Goal: Task Accomplishment & Management: Complete application form

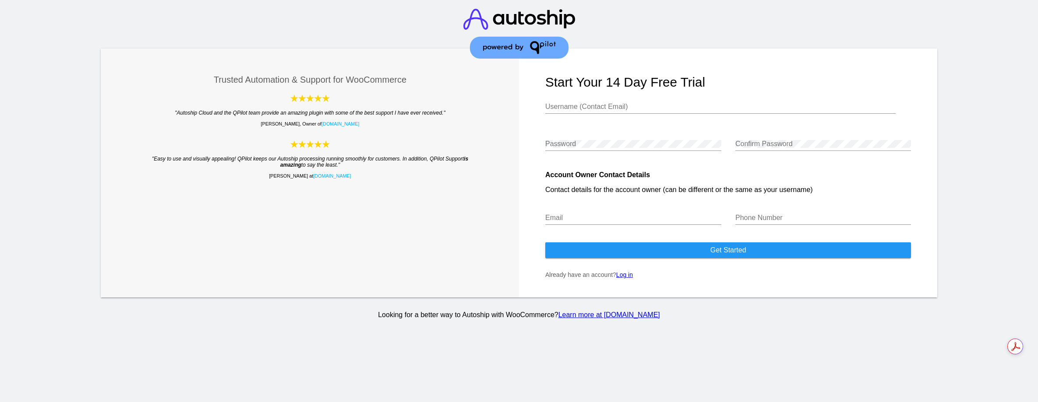
click at [591, 106] on input "Username (Contact Email)" at bounding box center [720, 107] width 350 height 8
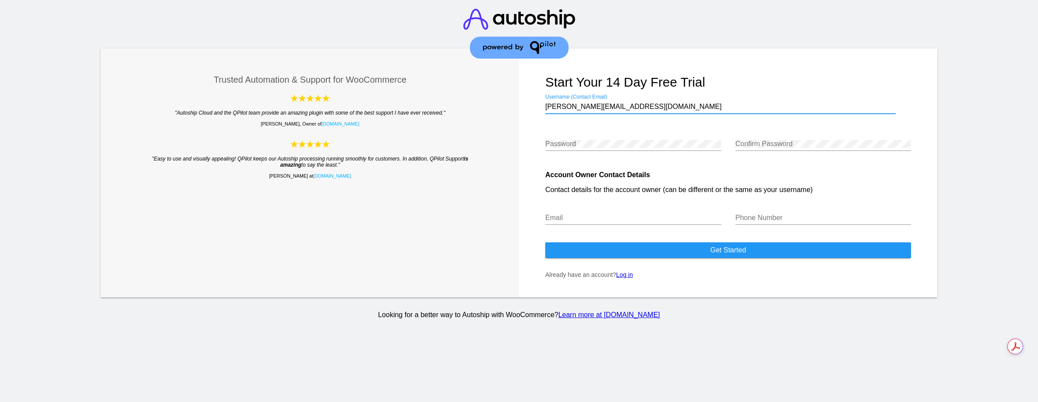
type input "[PERSON_NAME][EMAIL_ADDRESS][DOMAIN_NAME]"
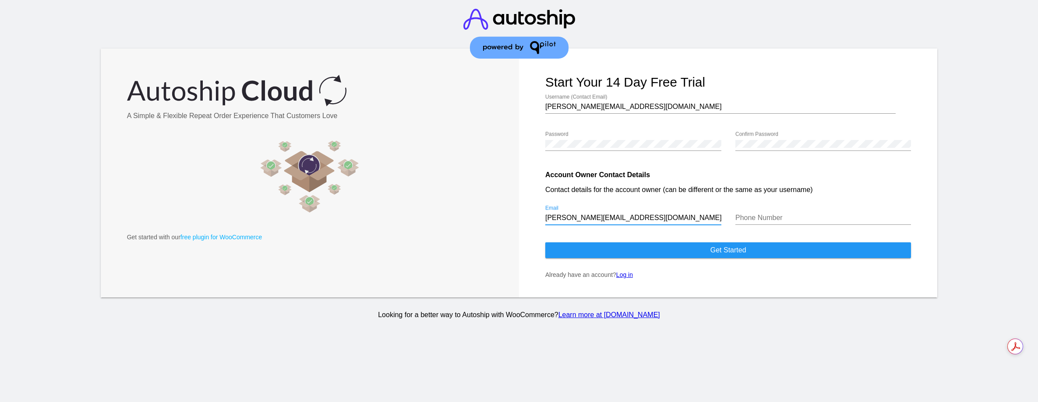
type input "[PERSON_NAME][EMAIL_ADDRESS][DOMAIN_NAME]"
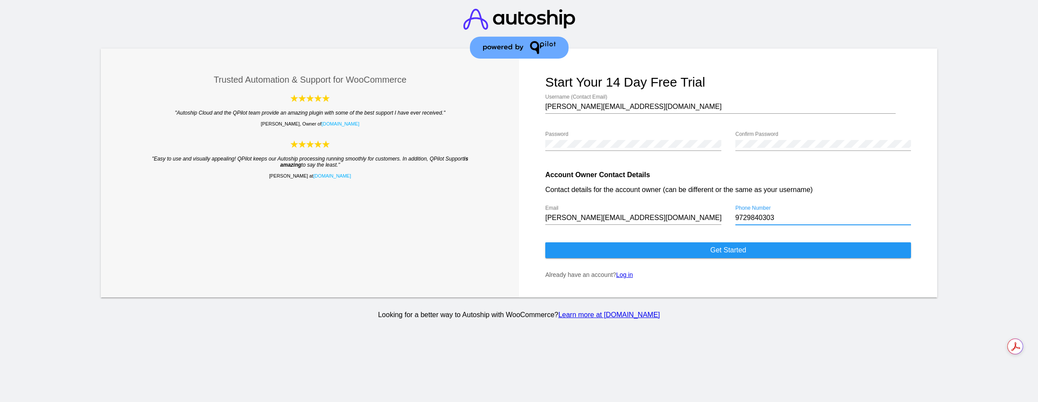
type input "9729840303"
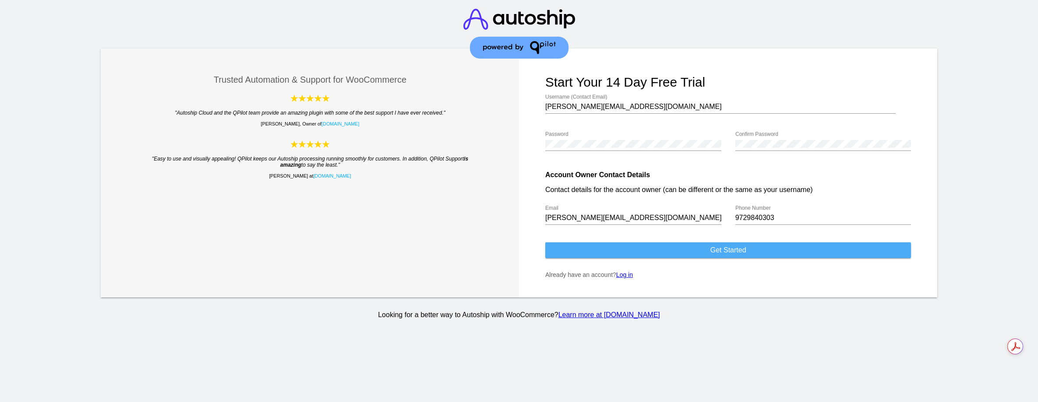
click at [703, 253] on button "Get started" at bounding box center [728, 251] width 366 height 16
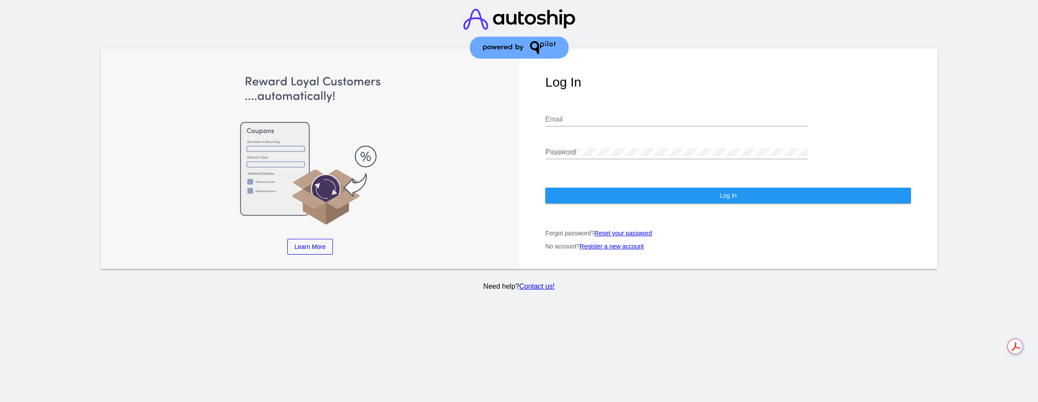
click at [575, 116] on input "Email" at bounding box center [676, 120] width 263 height 8
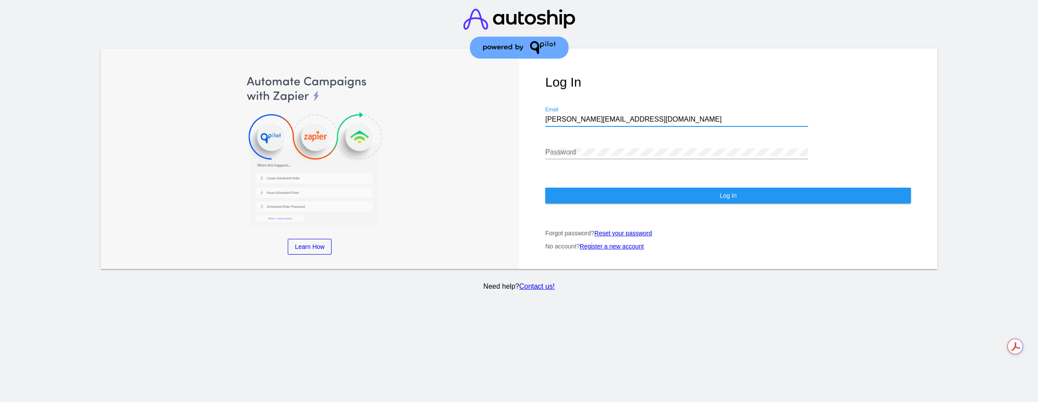
type input "[PERSON_NAME][EMAIL_ADDRESS][DOMAIN_NAME]"
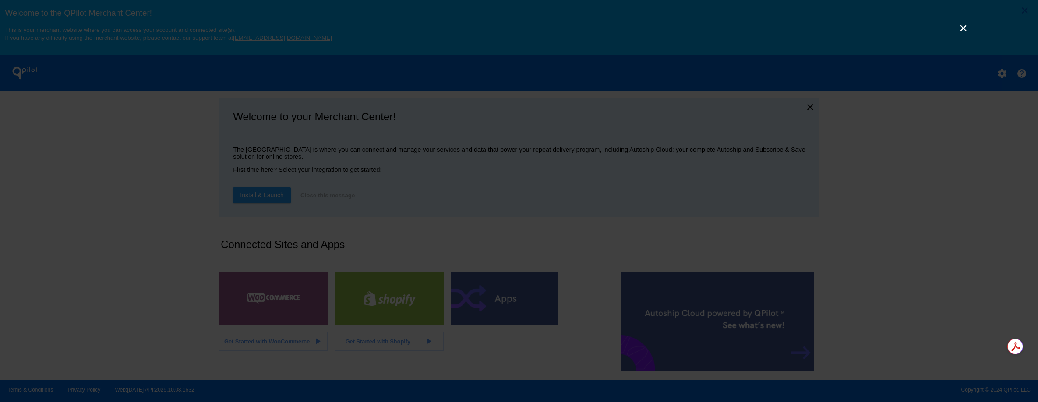
click at [960, 29] on link "×" at bounding box center [963, 28] width 11 height 11
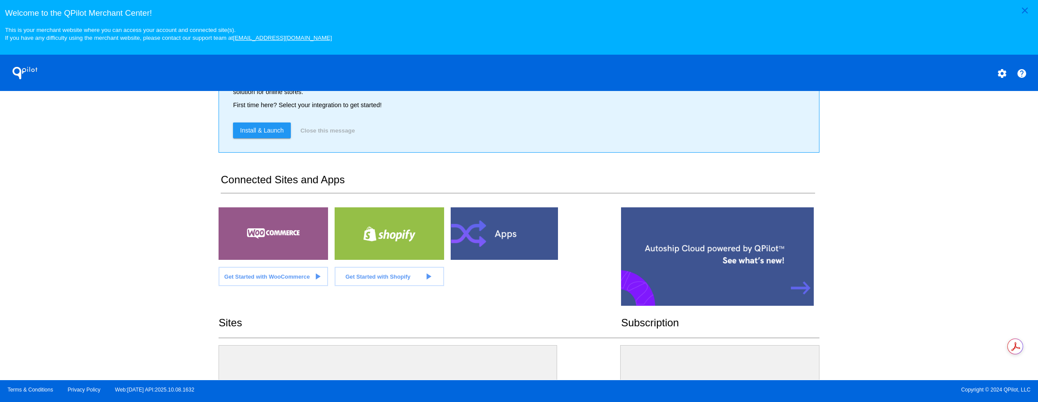
scroll to position [67, 0]
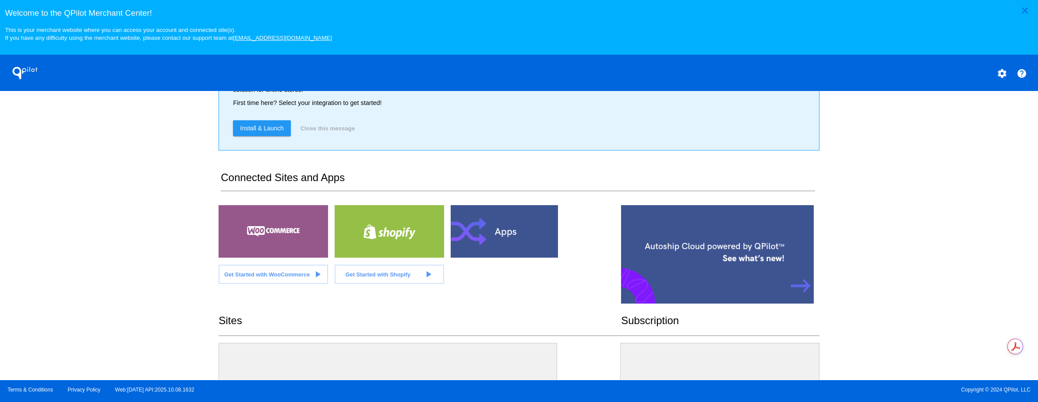
click at [279, 277] on span "Get Started with WooCommerce" at bounding box center [266, 274] width 85 height 7
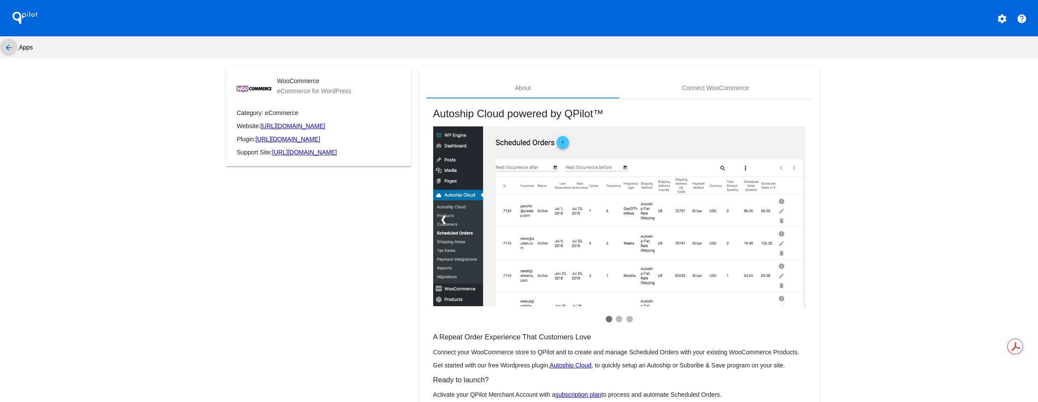
click at [10, 49] on mat-icon "arrow_back" at bounding box center [9, 47] width 11 height 11
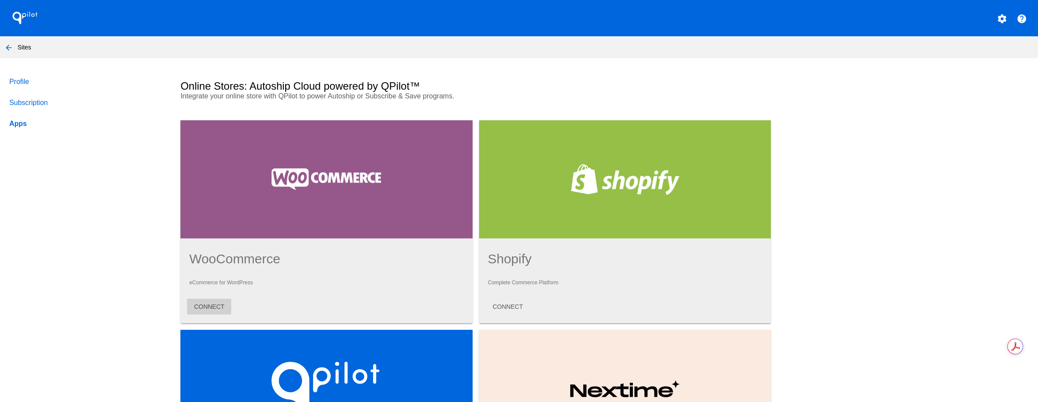
click at [206, 306] on span "CONNECT" at bounding box center [209, 306] width 30 height 7
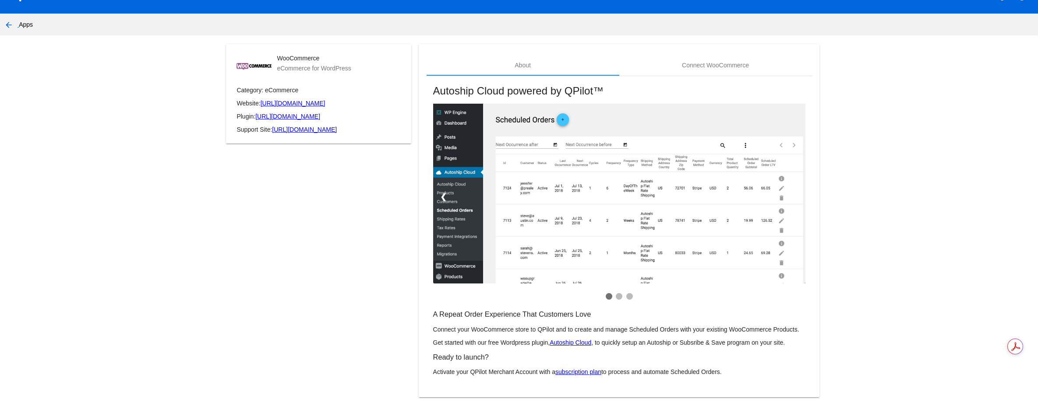
scroll to position [37, 0]
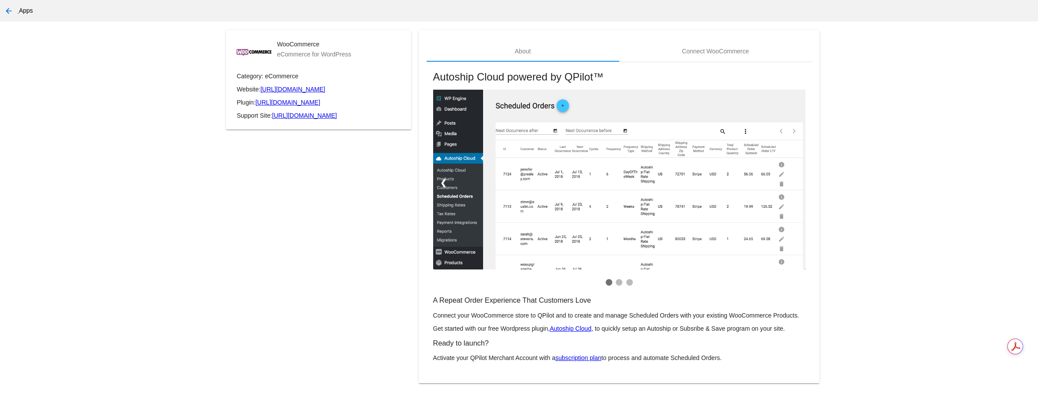
click at [11, 10] on mat-icon "arrow_back" at bounding box center [9, 11] width 11 height 11
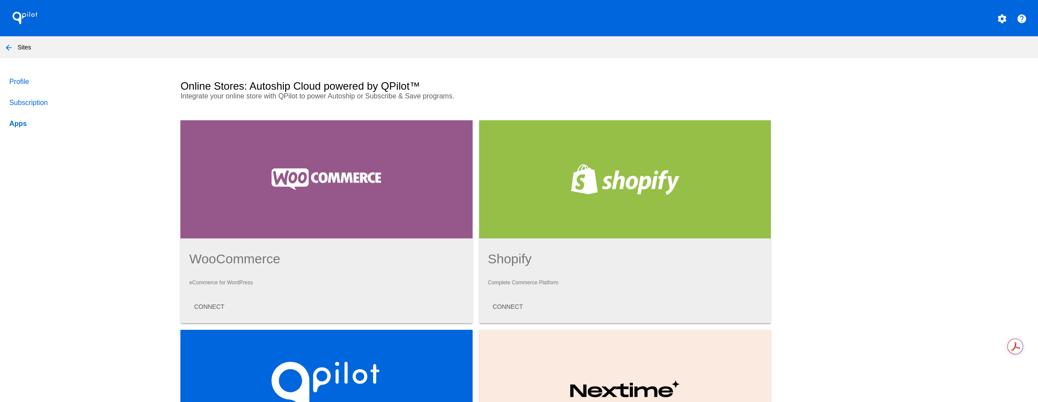
click at [11, 48] on mat-icon "arrow_back" at bounding box center [9, 47] width 11 height 11
